Goal: Information Seeking & Learning: Learn about a topic

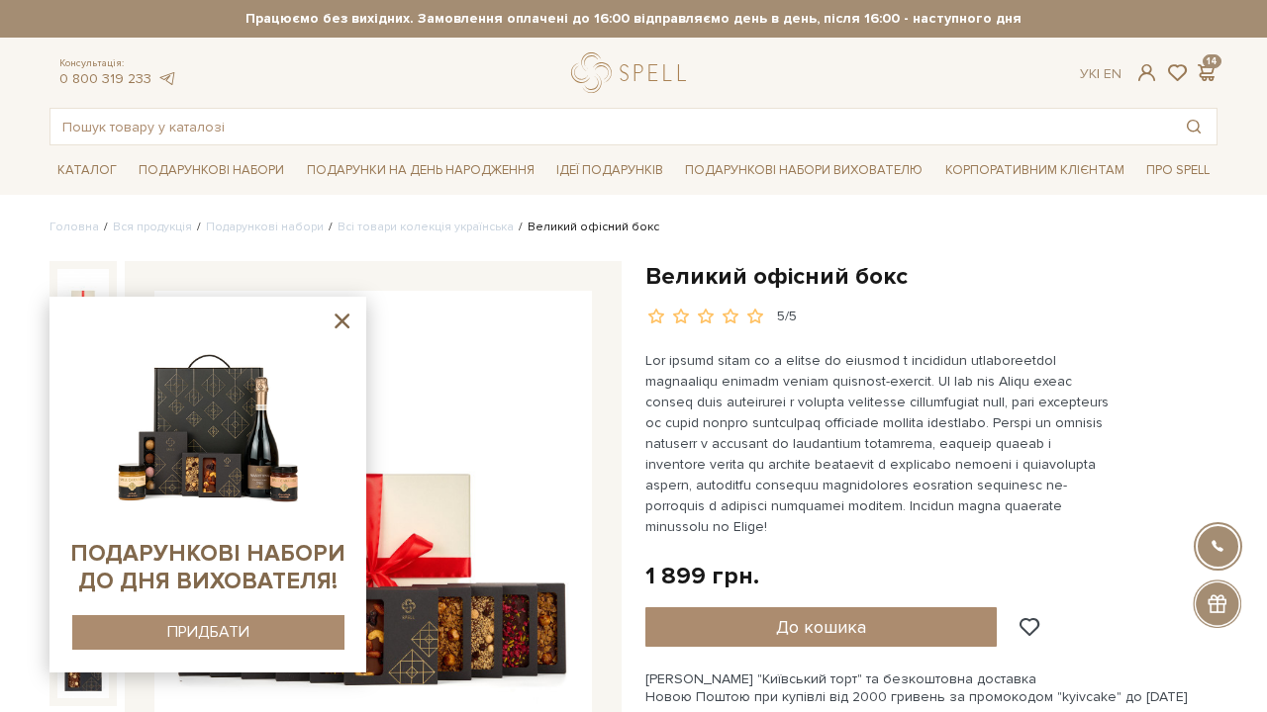
click at [343, 323] on icon at bounding box center [341, 321] width 15 height 15
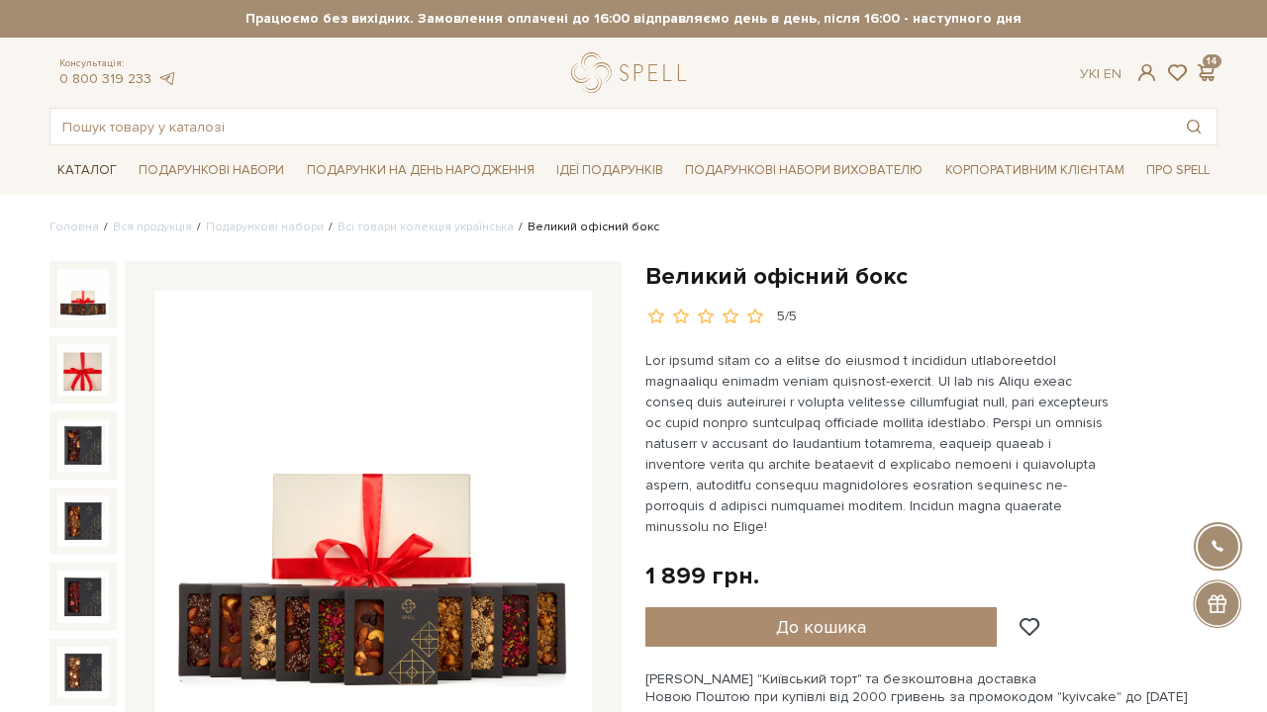
click at [98, 170] on link "Каталог" at bounding box center [86, 170] width 75 height 31
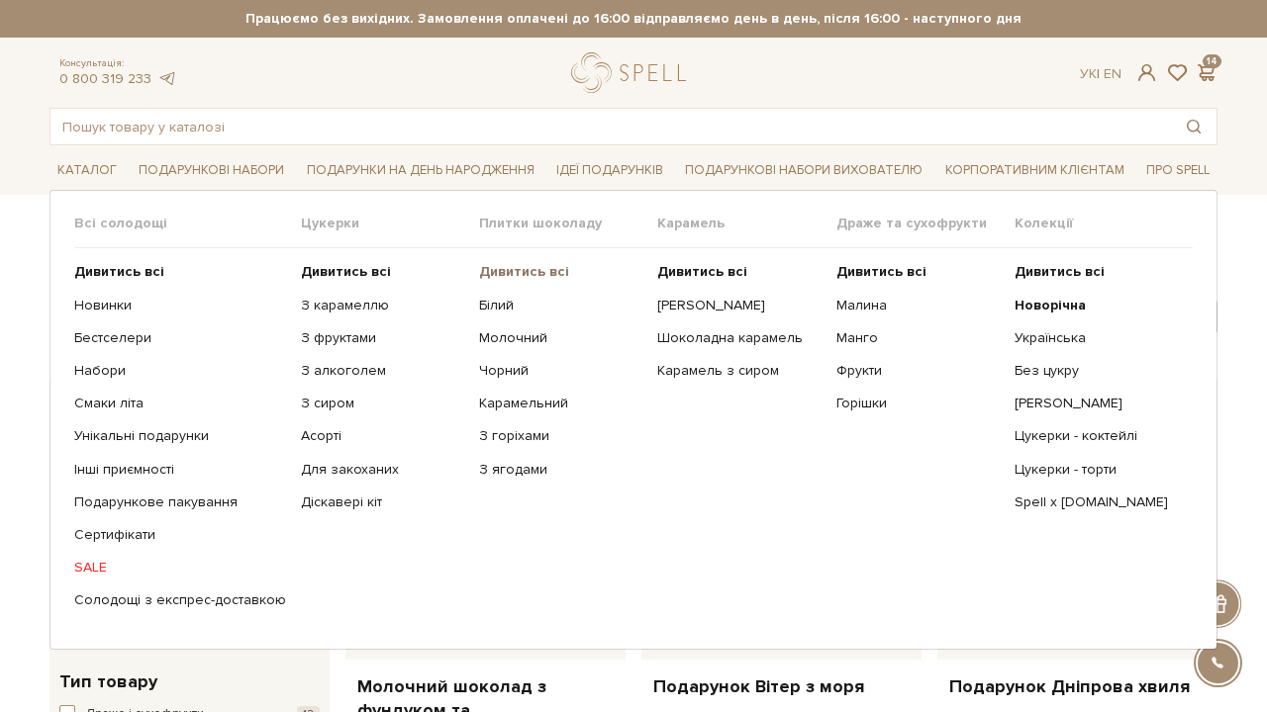
click at [517, 266] on b "Дивитись всі" at bounding box center [524, 271] width 90 height 17
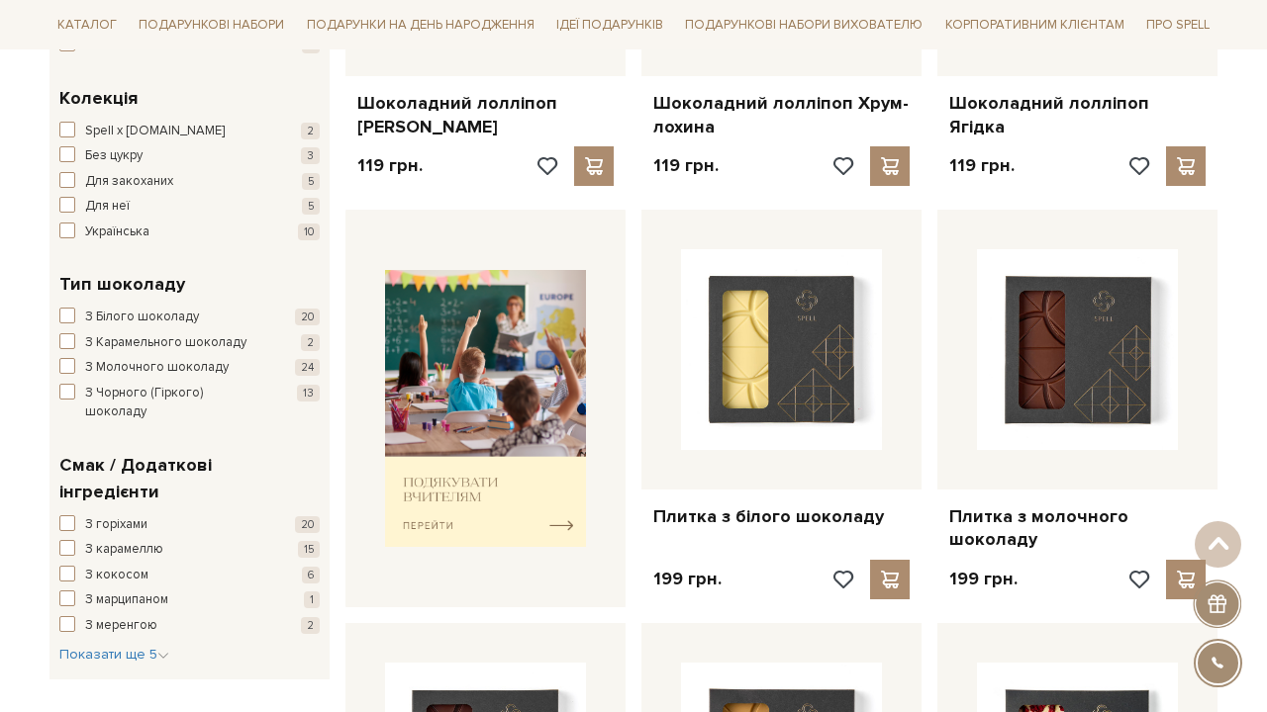
scroll to position [585, 0]
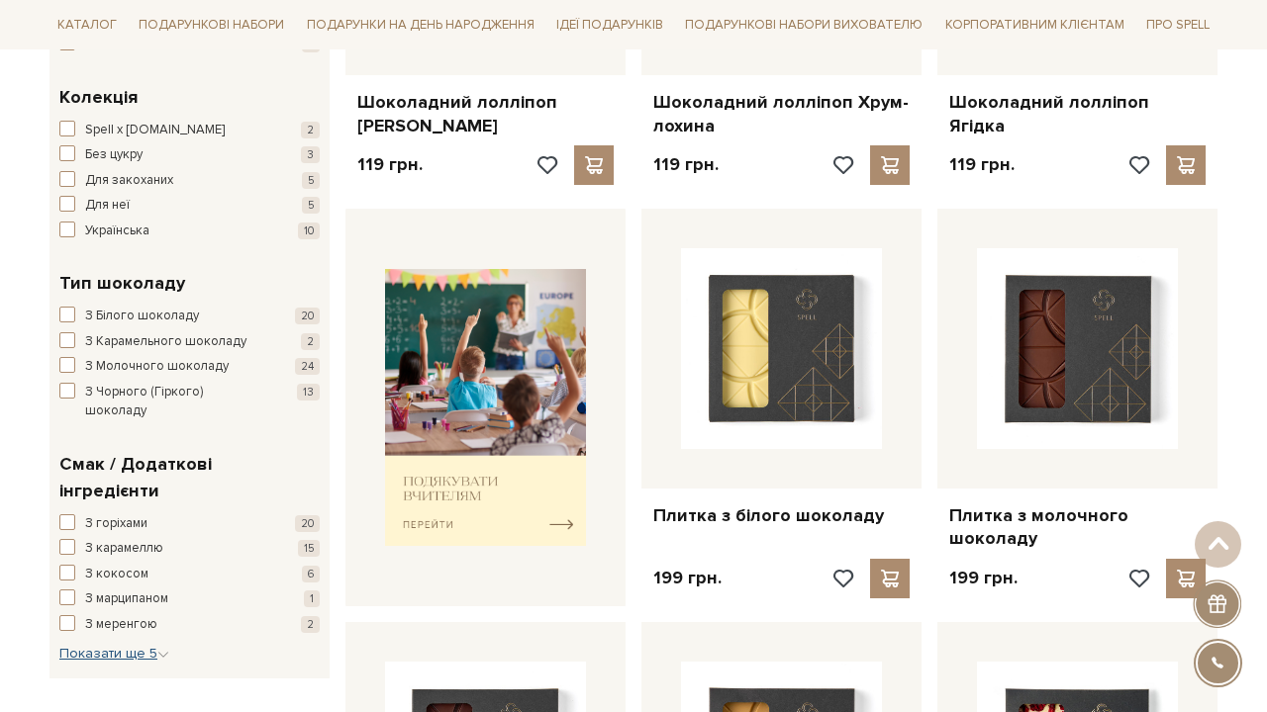
click at [142, 645] on span "Показати ще 5" at bounding box center [114, 653] width 110 height 17
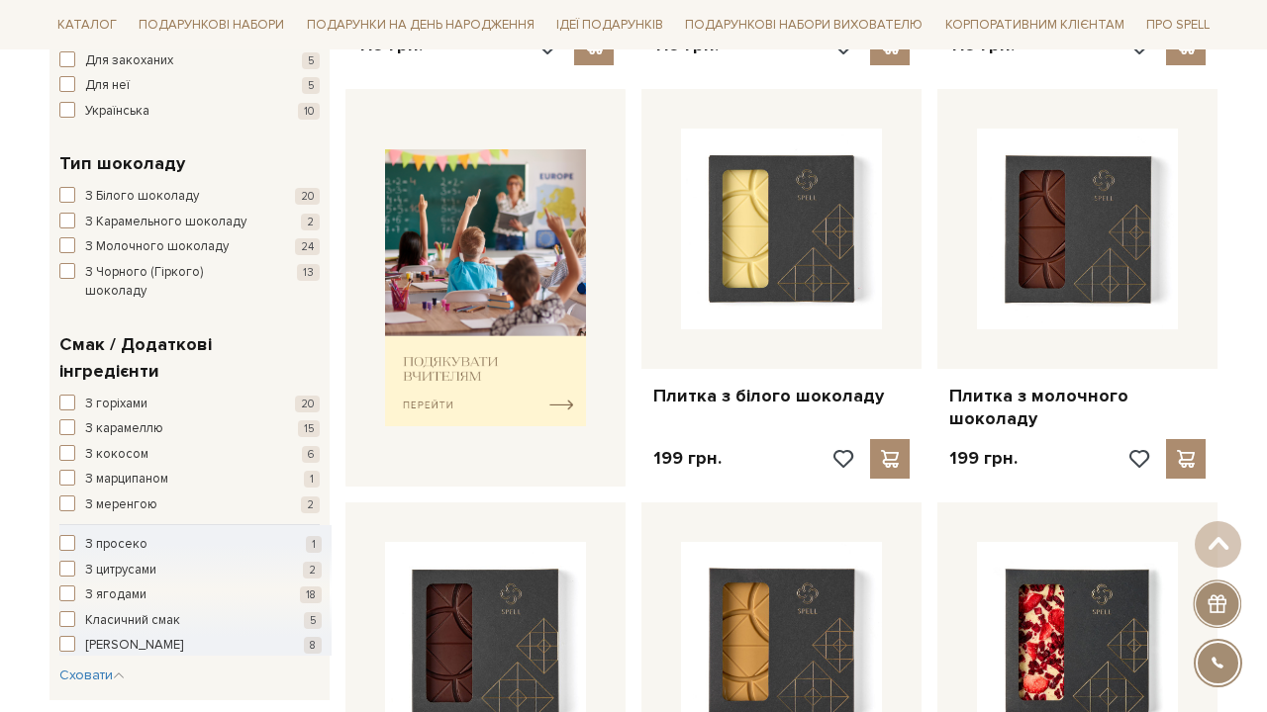
scroll to position [755, 0]
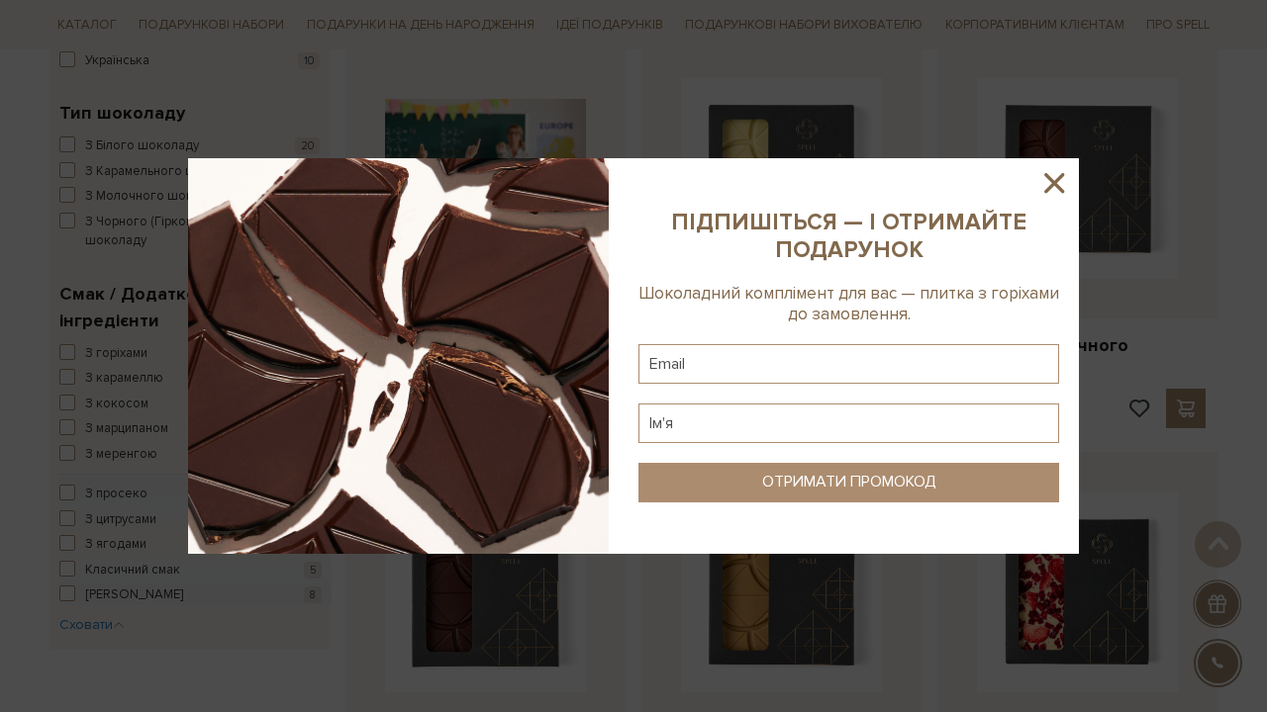
click at [1052, 184] on icon at bounding box center [1054, 183] width 20 height 20
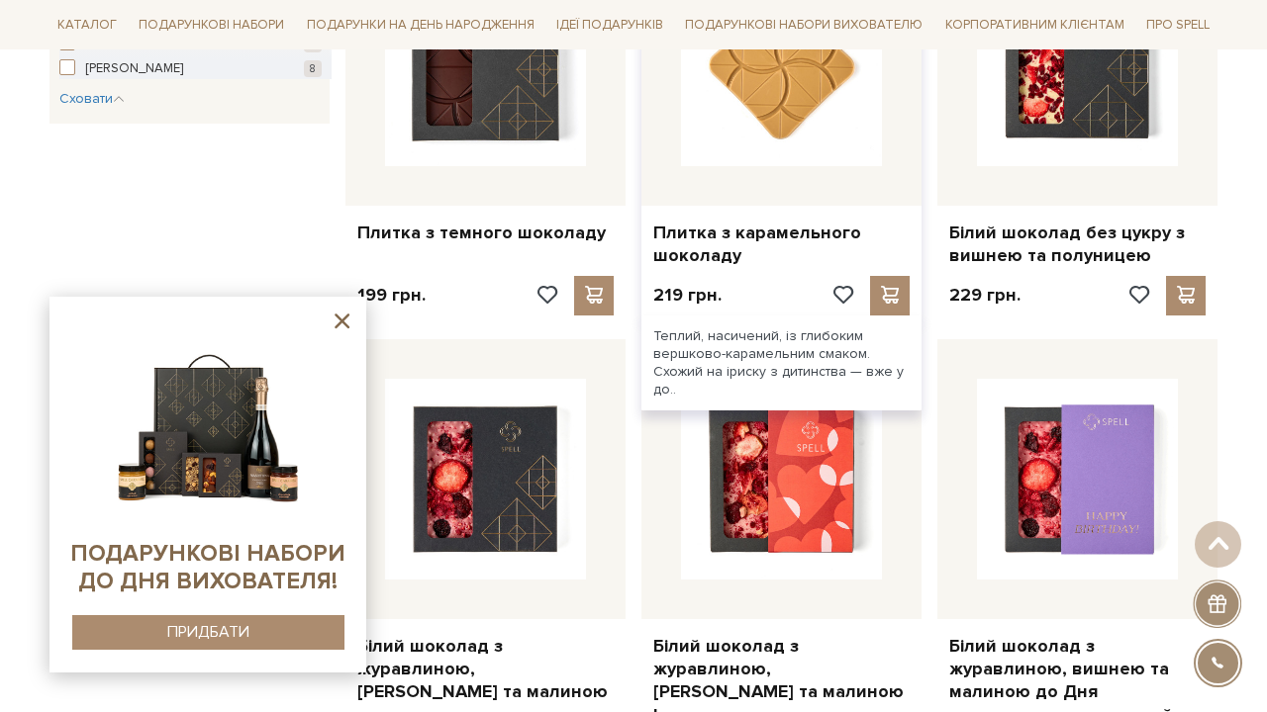
scroll to position [1286, 0]
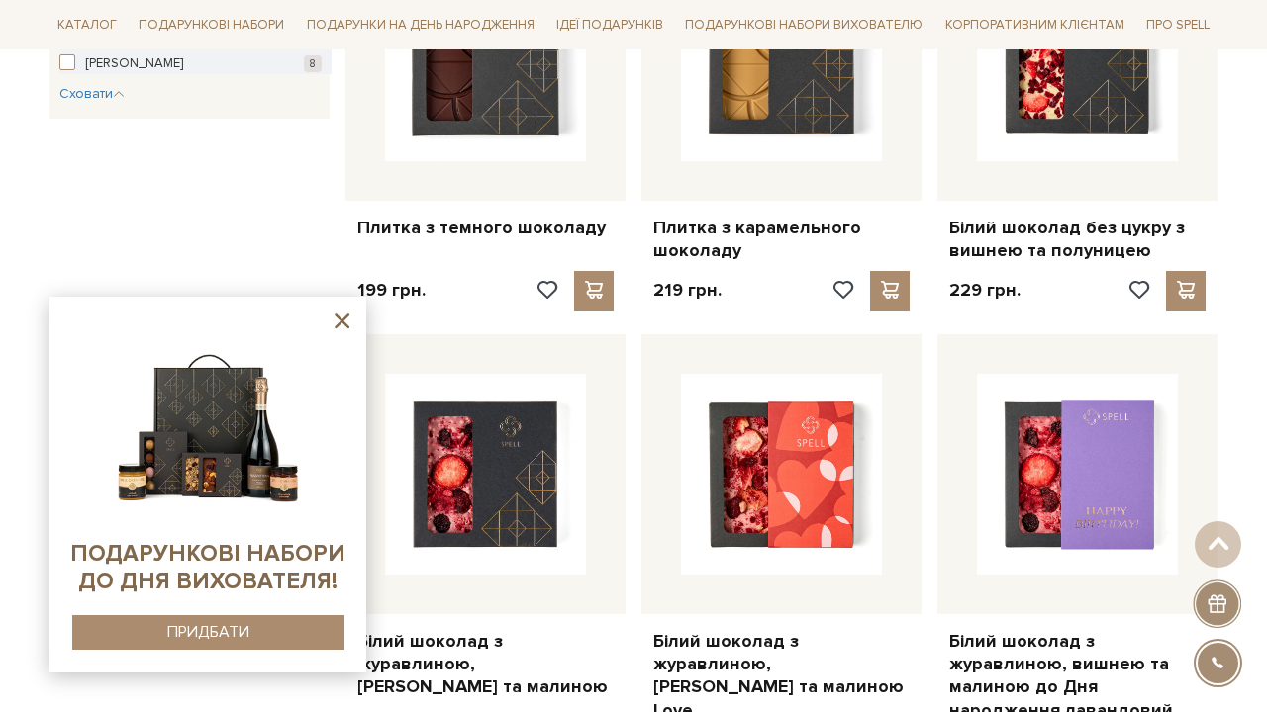
click at [339, 321] on icon at bounding box center [342, 321] width 25 height 25
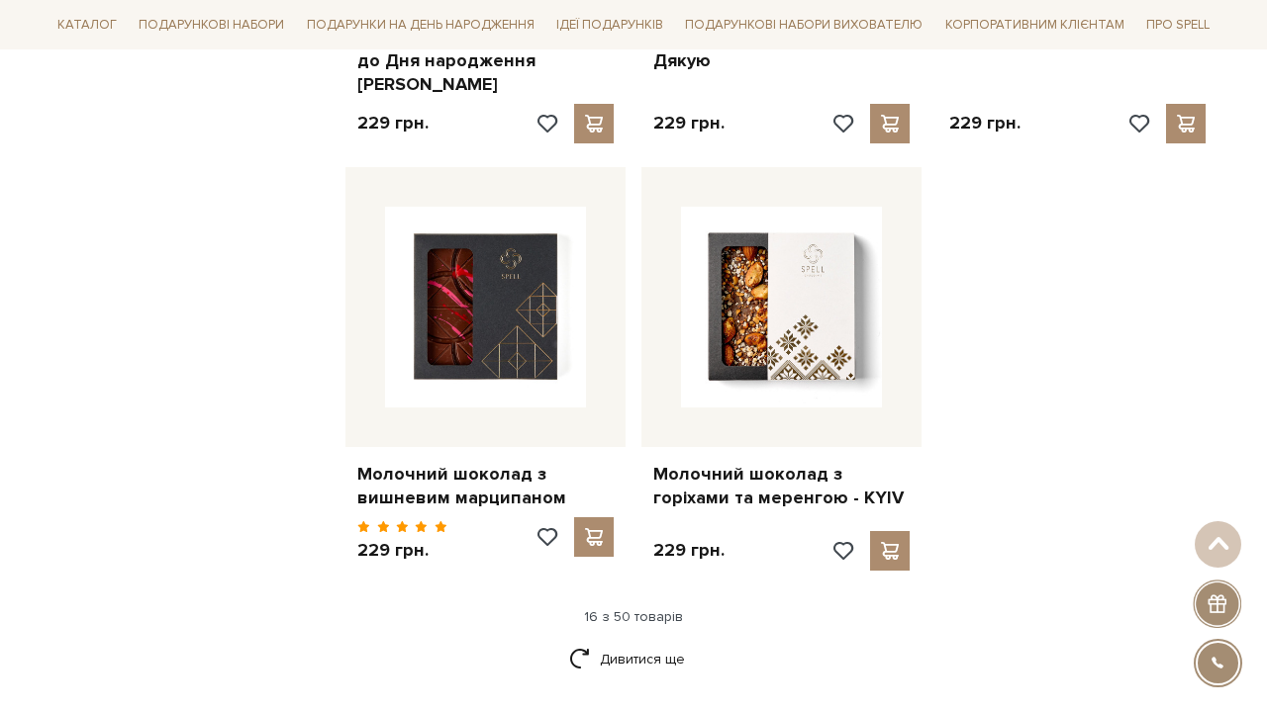
scroll to position [2400, 0]
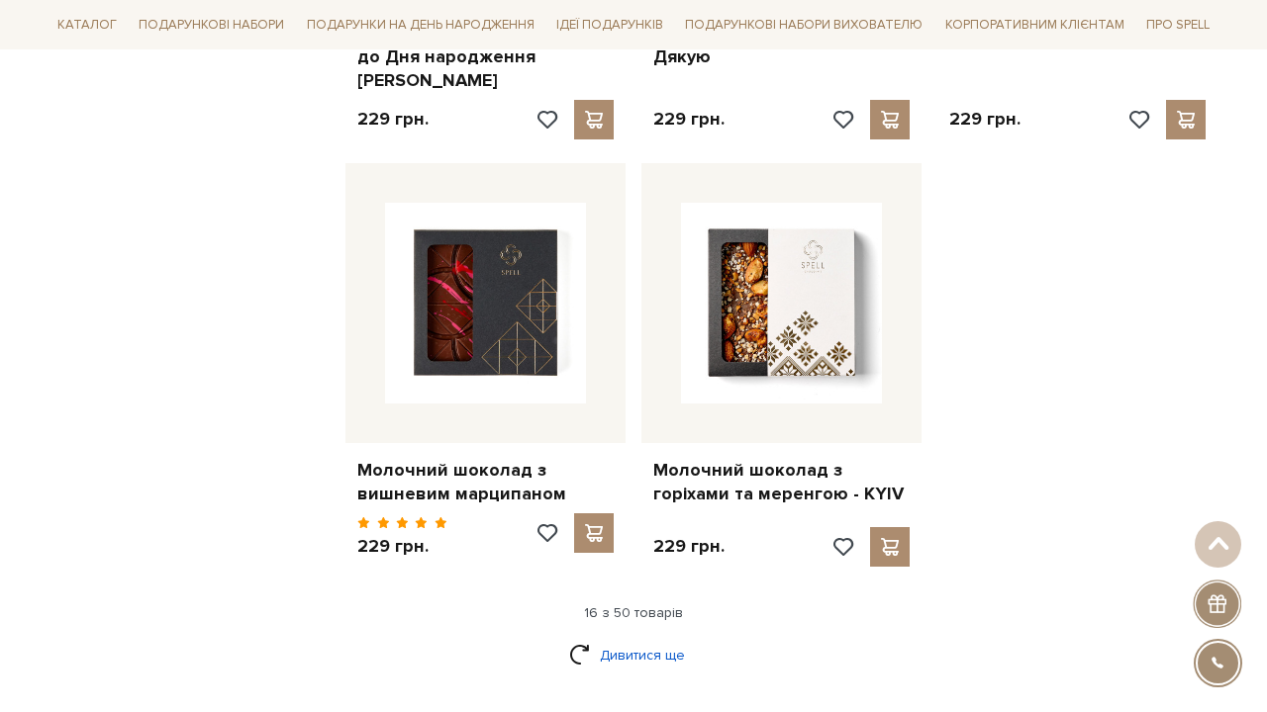
click at [642, 638] on link "Дивитися ще" at bounding box center [633, 655] width 129 height 35
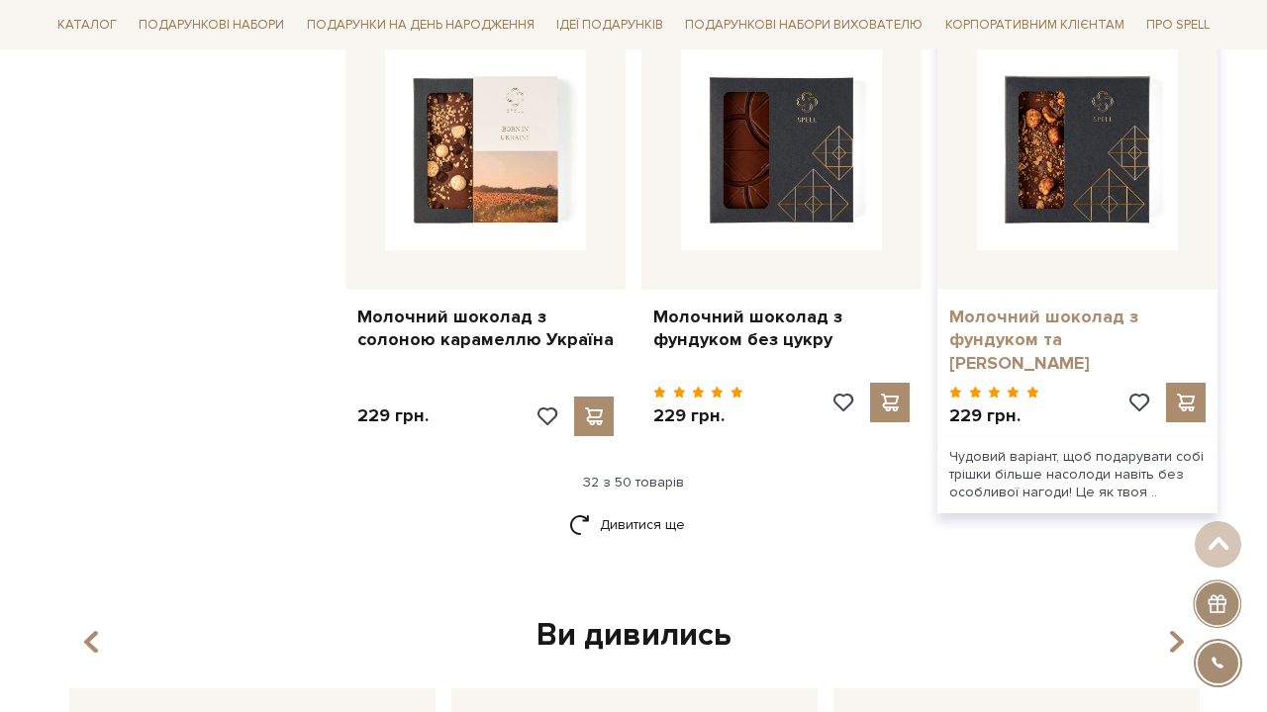
scroll to position [4756, 0]
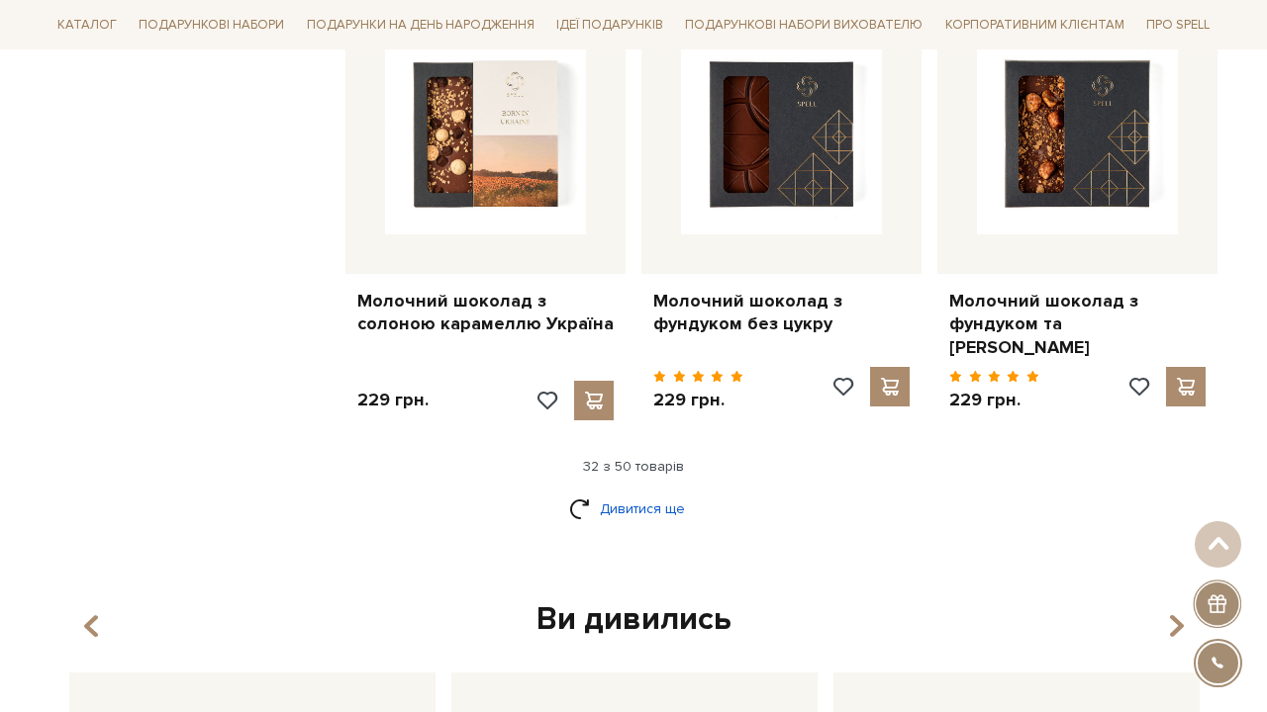
click at [656, 492] on link "Дивитися ще" at bounding box center [633, 509] width 129 height 35
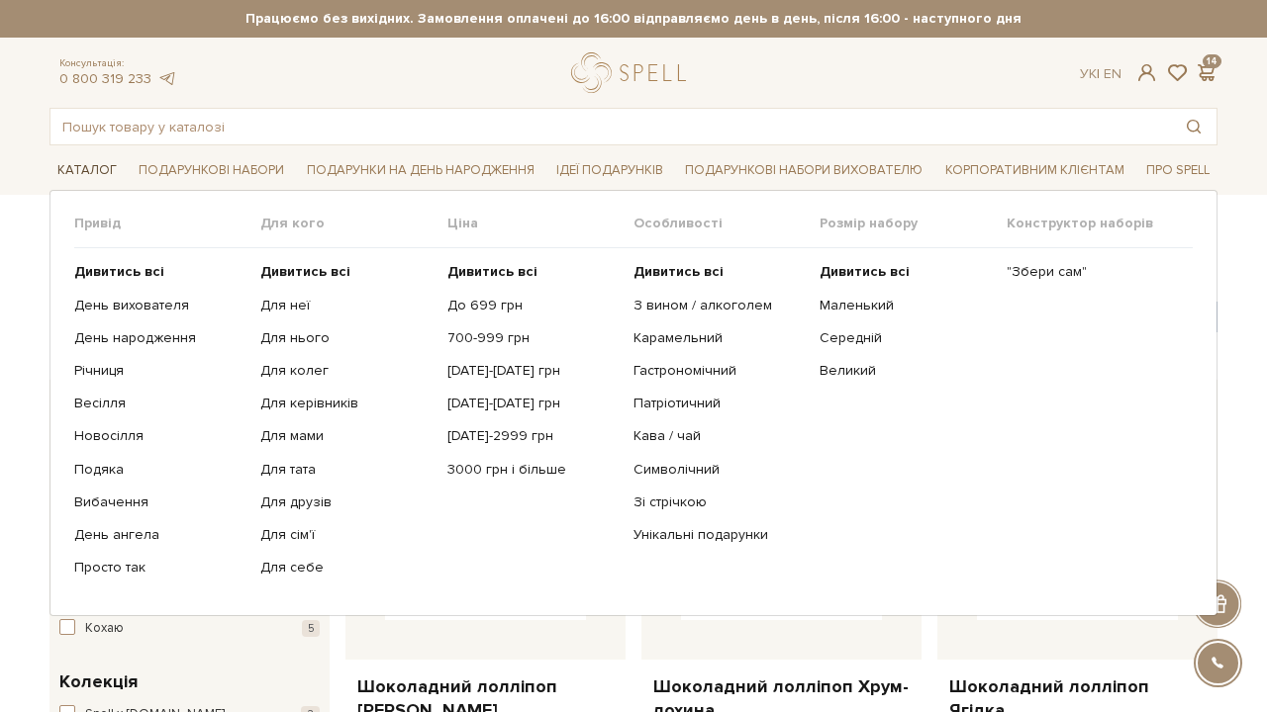
scroll to position [0, 0]
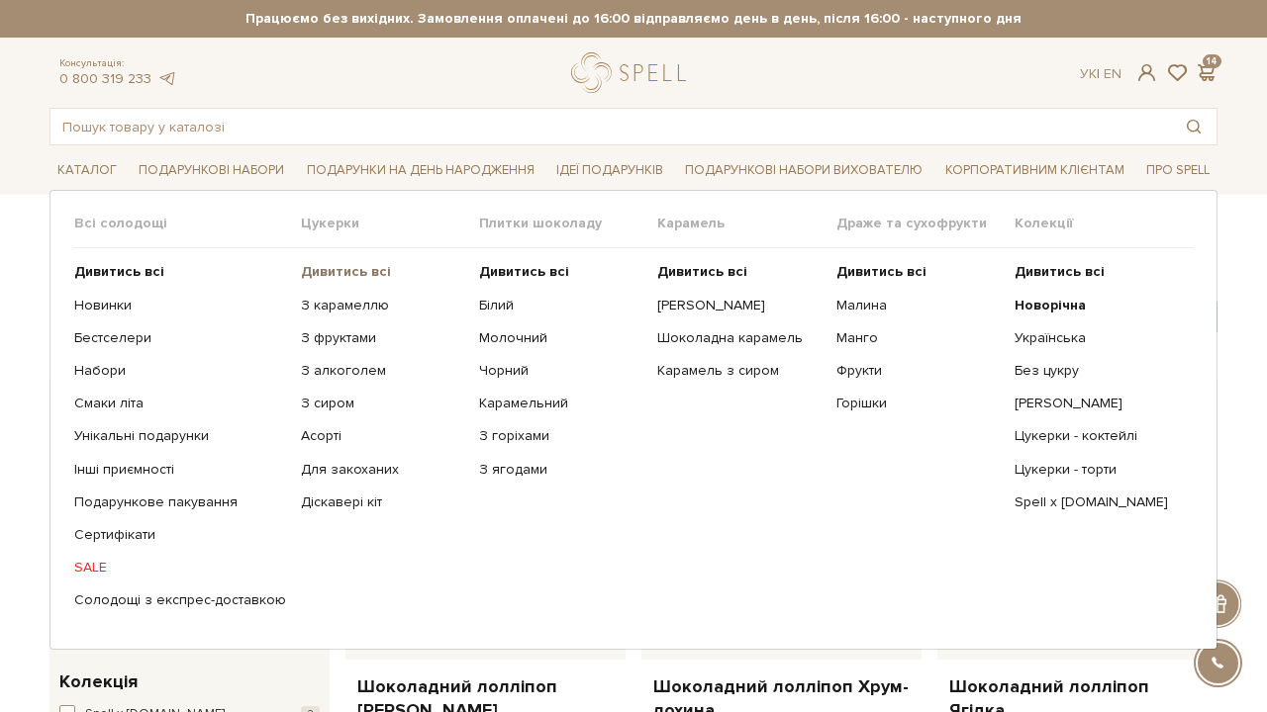
click at [354, 265] on b "Дивитись всі" at bounding box center [346, 271] width 90 height 17
